Goal: Navigation & Orientation: Find specific page/section

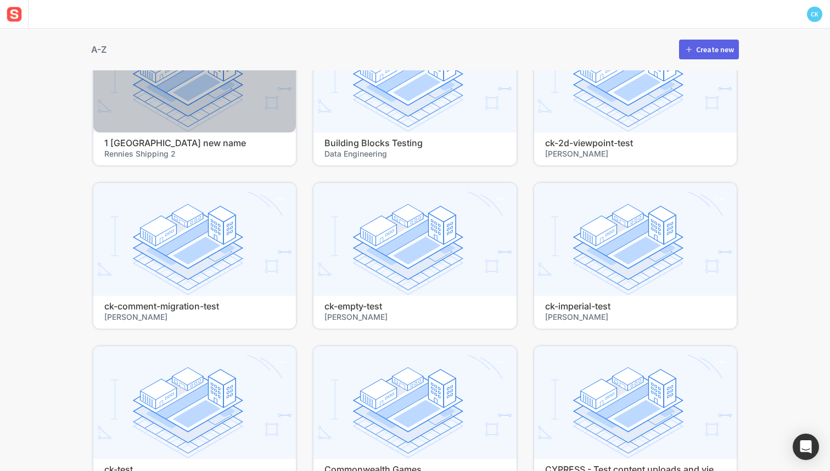
scroll to position [196, 0]
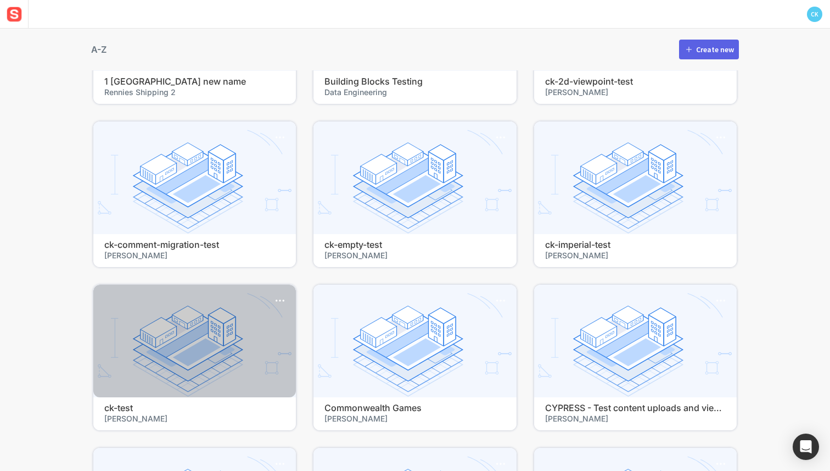
click at [233, 350] on div at bounding box center [194, 340] width 203 height 113
click at [132, 407] on h4 "ck-test" at bounding box center [194, 408] width 181 height 10
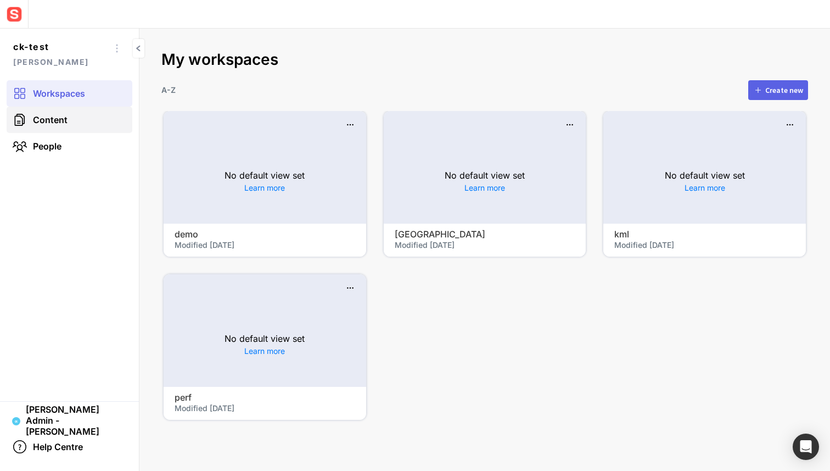
click at [86, 120] on link "Content" at bounding box center [70, 120] width 126 height 26
